Goal: Task Accomplishment & Management: Manage account settings

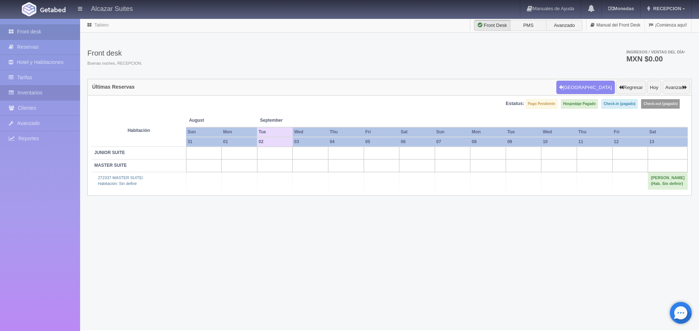
click at [35, 94] on link "Inventarios" at bounding box center [40, 93] width 80 height 15
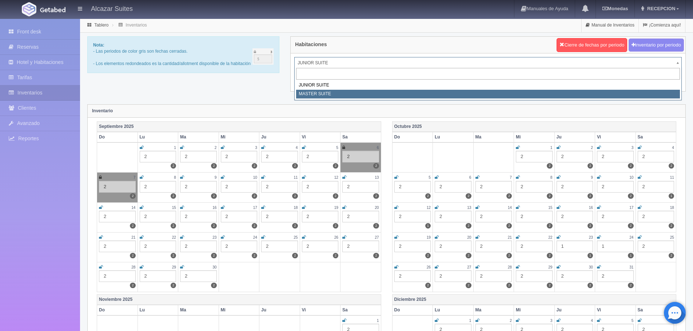
select select "305"
